Goal: Information Seeking & Learning: Learn about a topic

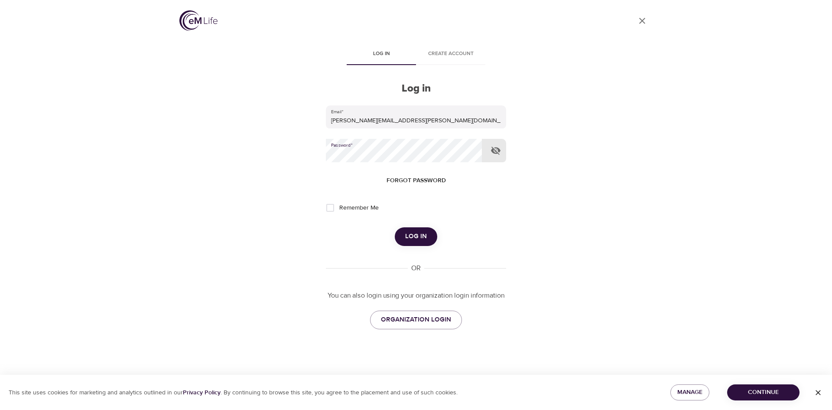
click at [417, 236] on span "Log in" at bounding box center [416, 236] width 22 height 11
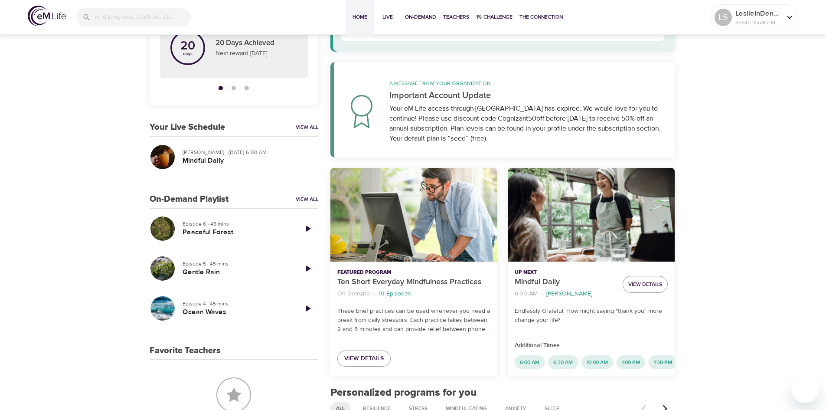
scroll to position [133, 0]
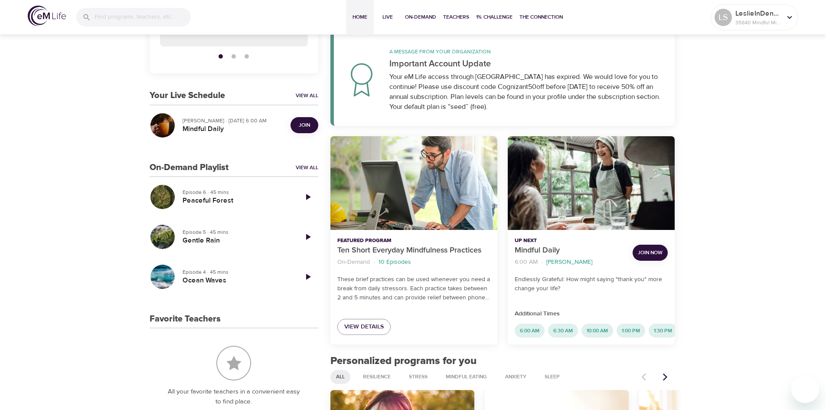
click at [646, 253] on span "Join Now" at bounding box center [650, 252] width 25 height 9
